Goal: Task Accomplishment & Management: Use online tool/utility

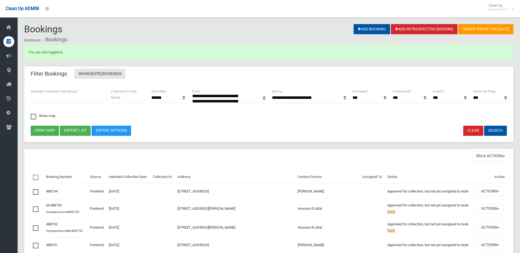
select select
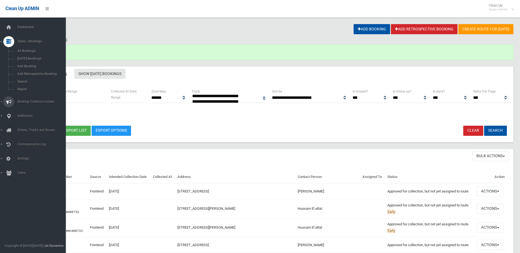
click at [31, 101] on span "Booking Collection Issues" at bounding box center [43, 102] width 54 height 4
click at [37, 66] on span "All Reported Issues" at bounding box center [41, 65] width 50 height 4
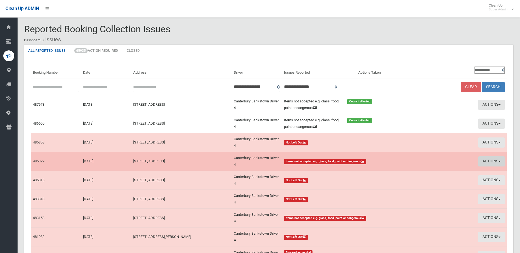
click at [487, 160] on button "Actions" at bounding box center [491, 161] width 26 height 10
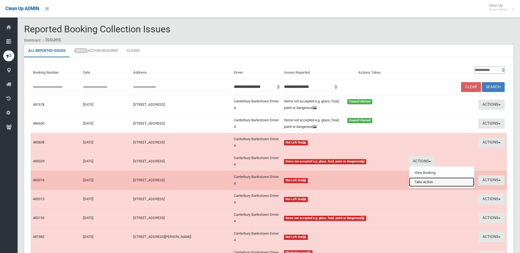
click at [421, 181] on link "Take Action" at bounding box center [441, 182] width 65 height 9
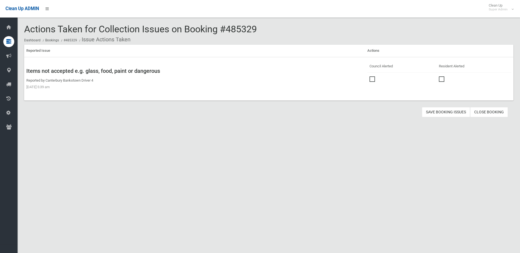
click at [369, 76] on span at bounding box center [373, 76] width 8 height 0
click at [445, 113] on button "Save Booking Issues" at bounding box center [446, 112] width 48 height 10
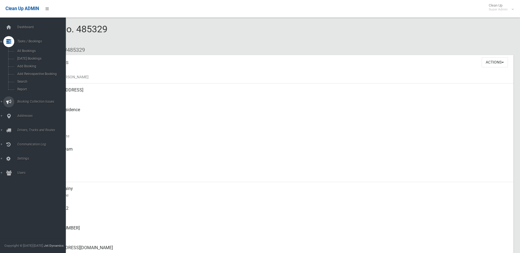
click at [28, 100] on span "Booking Collection Issues" at bounding box center [43, 102] width 54 height 4
click at [30, 64] on span "All Reported Issues" at bounding box center [41, 65] width 50 height 4
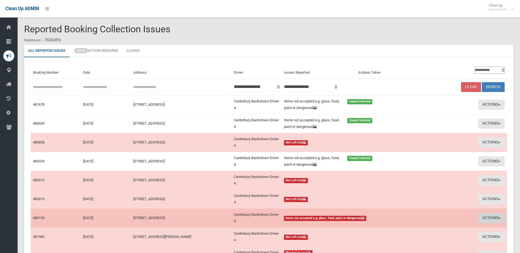
click at [487, 216] on button "Actions" at bounding box center [491, 218] width 26 height 10
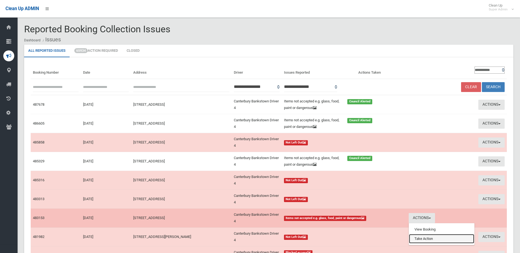
click at [425, 241] on link "Take Action" at bounding box center [441, 238] width 65 height 9
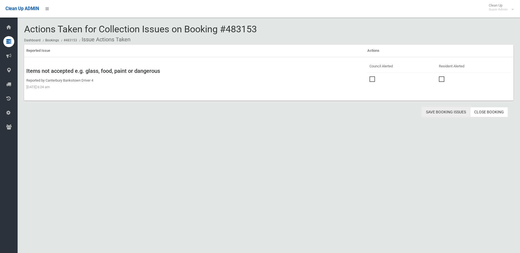
click at [440, 112] on button "Save Booking Issues" at bounding box center [446, 112] width 48 height 10
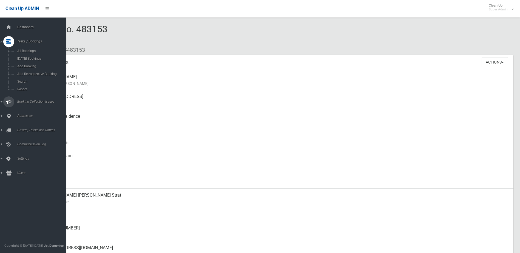
click at [37, 102] on span "Booking Collection Issues" at bounding box center [43, 102] width 54 height 4
click at [34, 67] on link "All Reported Issues" at bounding box center [35, 65] width 70 height 8
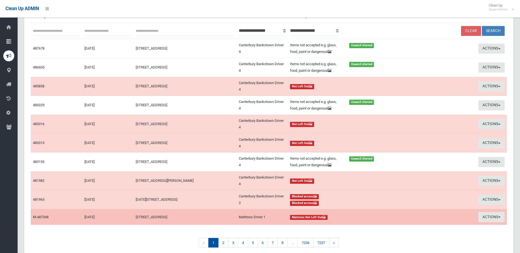
scroll to position [79, 0]
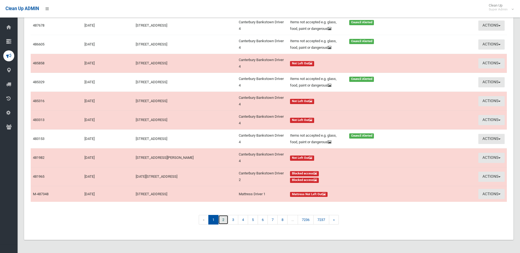
click at [224, 221] on link "2" at bounding box center [223, 220] width 10 height 10
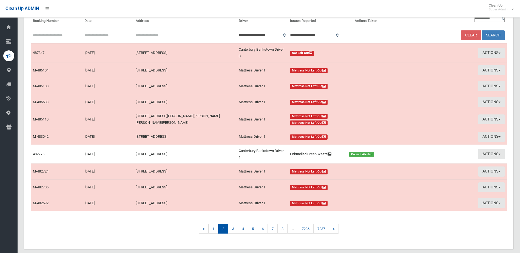
scroll to position [61, 0]
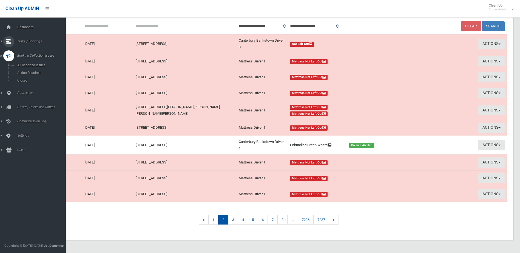
click at [31, 41] on span "Tasks / Bookings" at bounding box center [43, 41] width 54 height 4
click at [23, 81] on span "Search" at bounding box center [41, 82] width 50 height 4
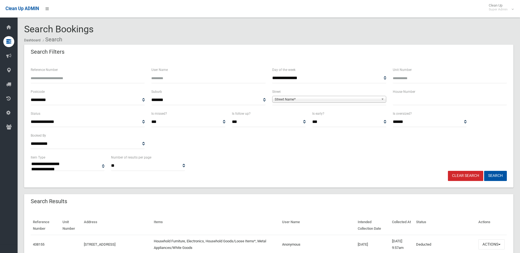
select select
click at [42, 82] on input "Reference Number" at bounding box center [88, 78] width 114 height 10
type input "******"
click at [494, 172] on button "Search" at bounding box center [495, 176] width 23 height 10
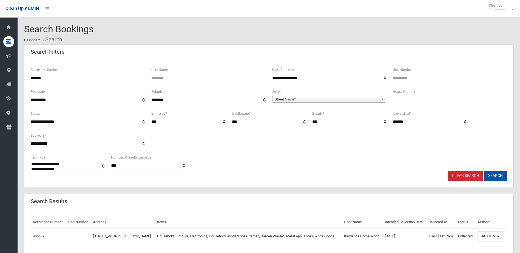
select select
click at [490, 242] on button "Actions" at bounding box center [490, 236] width 26 height 10
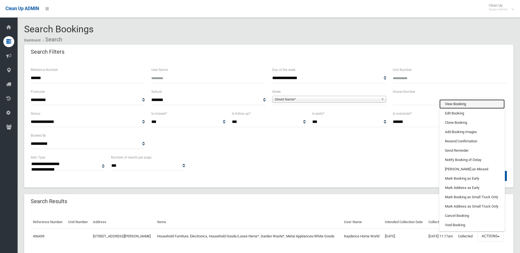
click at [449, 109] on link "View Booking" at bounding box center [471, 103] width 65 height 9
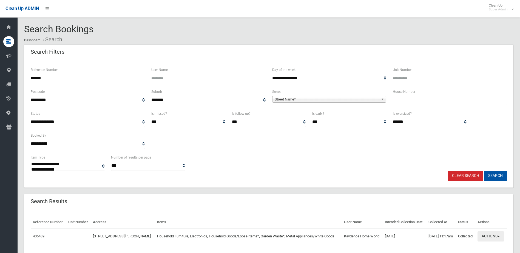
click at [493, 242] on button "Actions" at bounding box center [490, 236] width 26 height 10
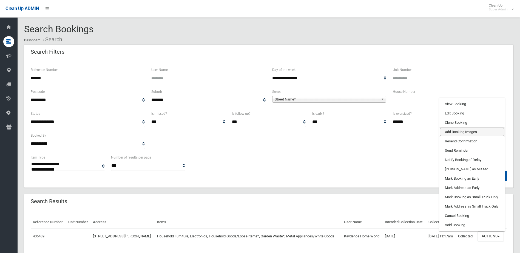
click at [456, 137] on link "Add Booking Images" at bounding box center [471, 131] width 65 height 9
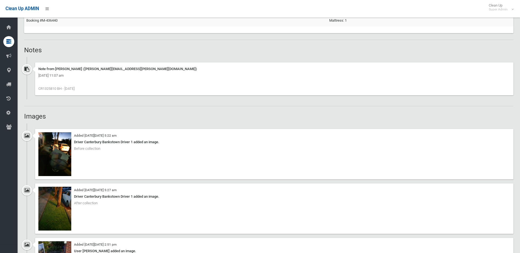
scroll to position [384, 0]
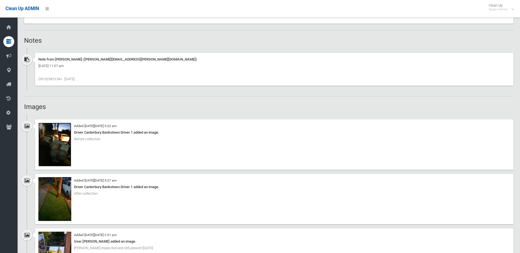
click img
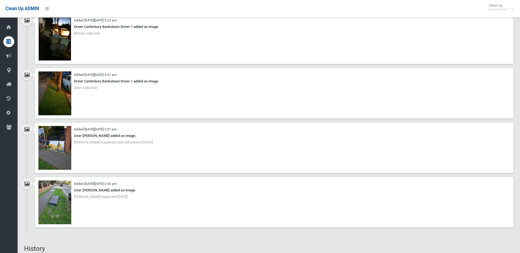
scroll to position [493, 0]
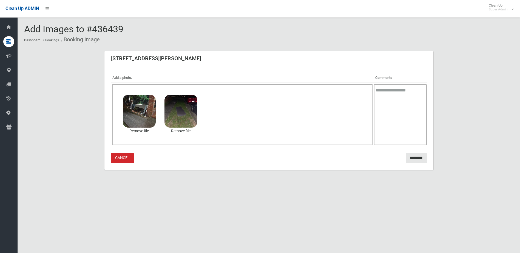
click at [385, 89] on textarea at bounding box center [400, 114] width 53 height 61
type textarea "**********"
click at [417, 159] on input "*********" at bounding box center [415, 158] width 21 height 10
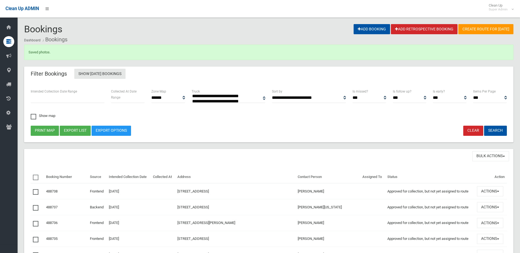
select select
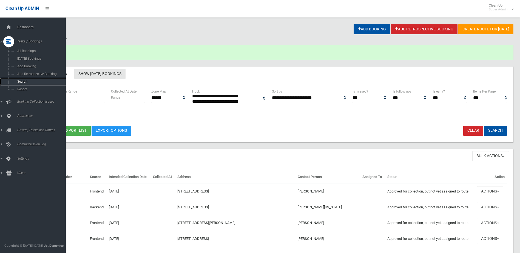
click at [20, 81] on span "Search" at bounding box center [41, 82] width 50 height 4
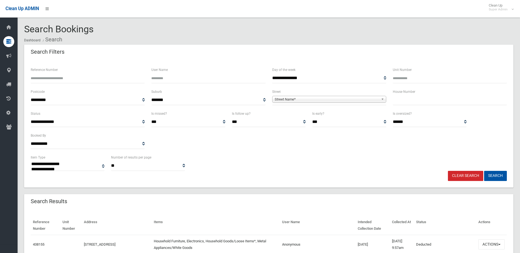
select select
click at [55, 76] on input "Reference Number" at bounding box center [88, 78] width 114 height 10
type input "******"
click at [484, 171] on button "Search" at bounding box center [495, 176] width 23 height 10
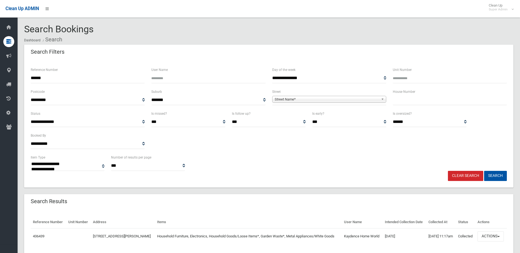
select select
click at [492, 242] on button "Actions" at bounding box center [490, 236] width 26 height 10
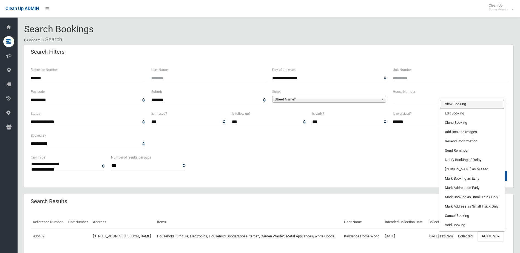
click at [456, 109] on link "View Booking" at bounding box center [471, 103] width 65 height 9
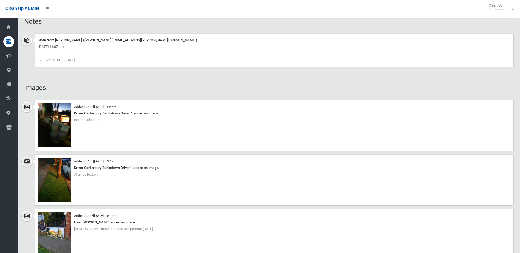
scroll to position [384, 0]
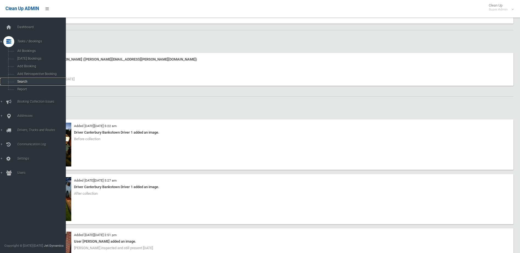
click at [21, 81] on span "Search" at bounding box center [41, 82] width 50 height 4
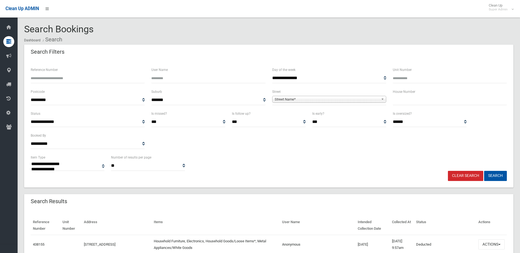
select select
click at [45, 76] on input "Reference Number" at bounding box center [88, 78] width 114 height 10
type input "******"
click at [484, 171] on button "Search" at bounding box center [495, 176] width 23 height 10
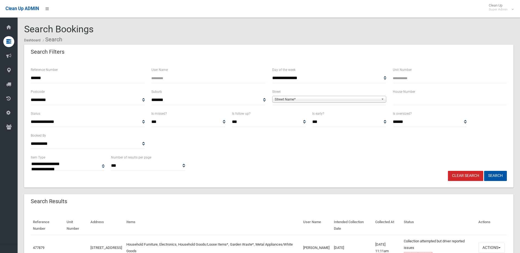
select select
click at [493, 246] on button "Actions" at bounding box center [491, 248] width 26 height 10
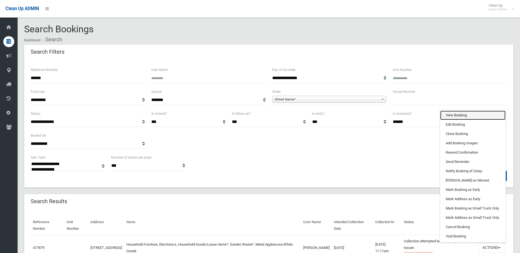
click at [453, 116] on link "View Booking" at bounding box center [472, 115] width 65 height 9
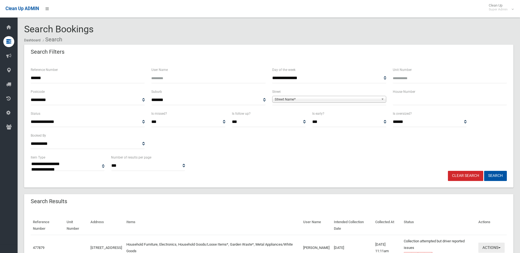
click at [486, 247] on button "Actions" at bounding box center [491, 248] width 26 height 10
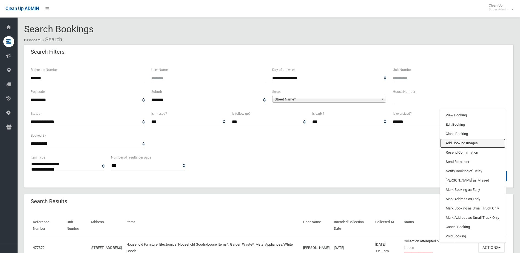
click at [451, 142] on link "Add Booking Images" at bounding box center [472, 143] width 65 height 9
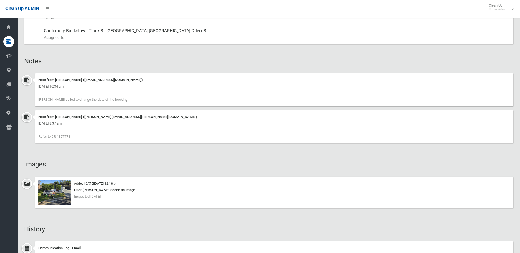
scroll to position [438, 0]
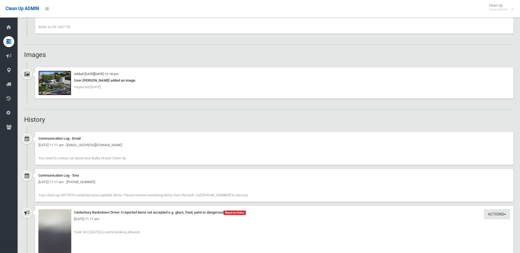
click at [52, 85] on img at bounding box center [54, 83] width 33 height 25
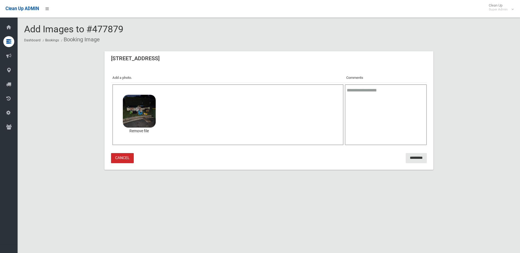
click at [375, 93] on textarea at bounding box center [386, 114] width 82 height 61
click at [348, 91] on textarea at bounding box center [386, 114] width 82 height 61
type textarea "**********"
click at [414, 155] on input "*********" at bounding box center [415, 158] width 21 height 10
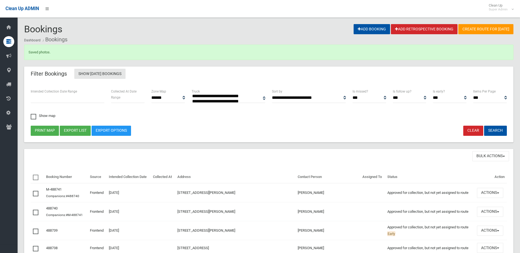
select select
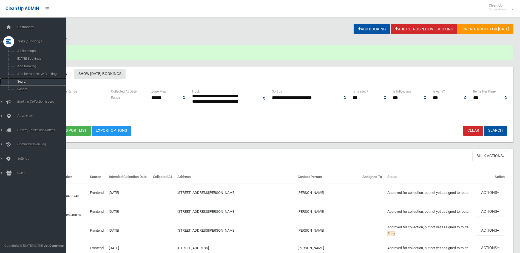
click at [19, 81] on span "Search" at bounding box center [41, 82] width 50 height 4
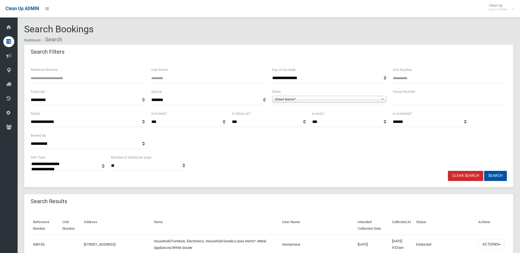
select select
click at [50, 77] on input "Reference Number" at bounding box center [88, 78] width 114 height 10
type input "******"
click at [484, 171] on button "Search" at bounding box center [495, 176] width 23 height 10
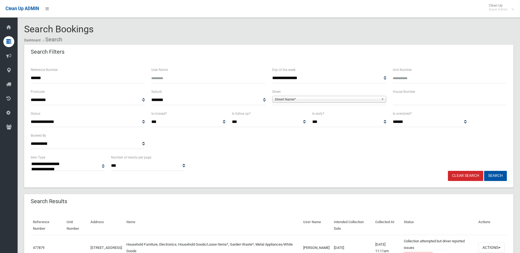
select select
click at [490, 248] on button "Actions" at bounding box center [491, 248] width 26 height 10
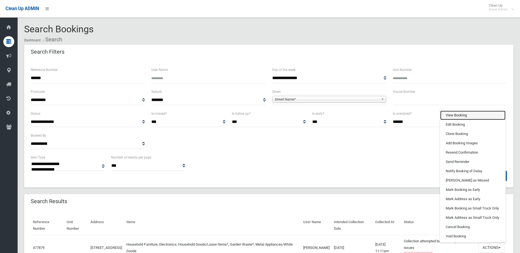
click at [452, 118] on link "View Booking" at bounding box center [472, 115] width 65 height 9
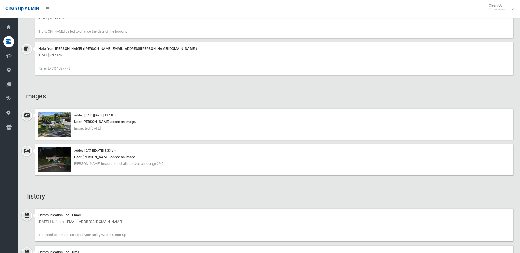
scroll to position [411, 0]
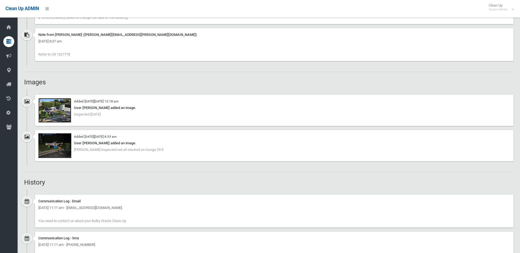
click at [56, 113] on img at bounding box center [54, 110] width 33 height 25
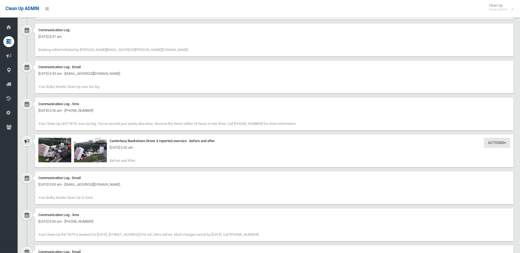
scroll to position [986, 0]
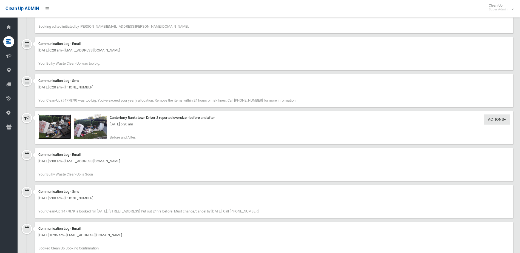
click at [62, 130] on img at bounding box center [54, 127] width 33 height 25
click at [93, 130] on img at bounding box center [90, 127] width 33 height 25
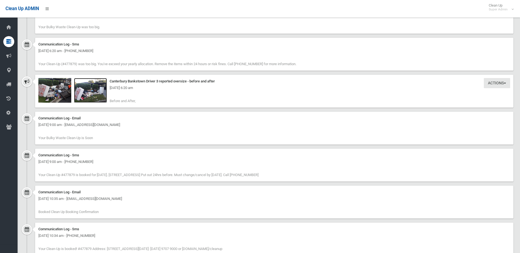
scroll to position [995, 0]
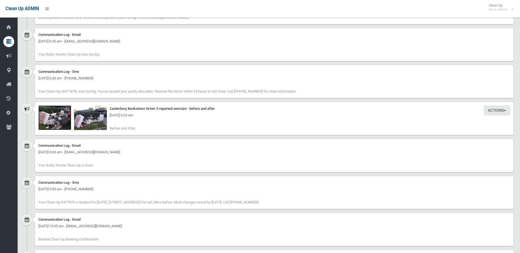
click at [58, 121] on img at bounding box center [54, 117] width 33 height 25
click at [93, 122] on img at bounding box center [90, 117] width 33 height 25
click at [56, 122] on img at bounding box center [54, 117] width 33 height 25
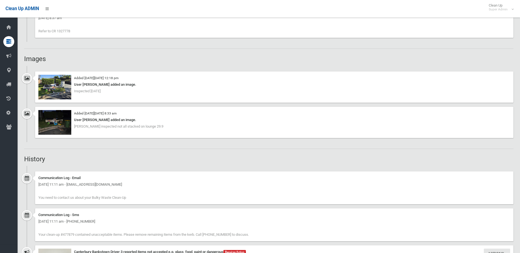
scroll to position [420, 0]
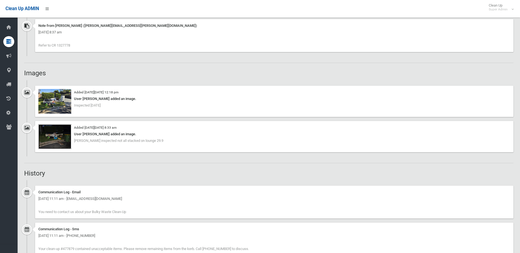
click at [59, 139] on img at bounding box center [54, 136] width 33 height 25
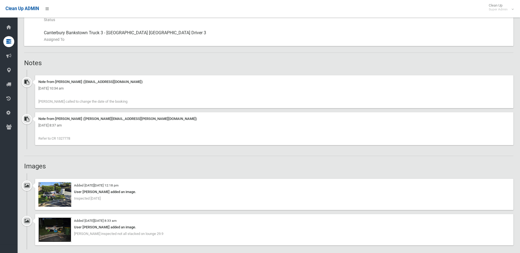
scroll to position [310, 0]
